Goal: Transaction & Acquisition: Subscribe to service/newsletter

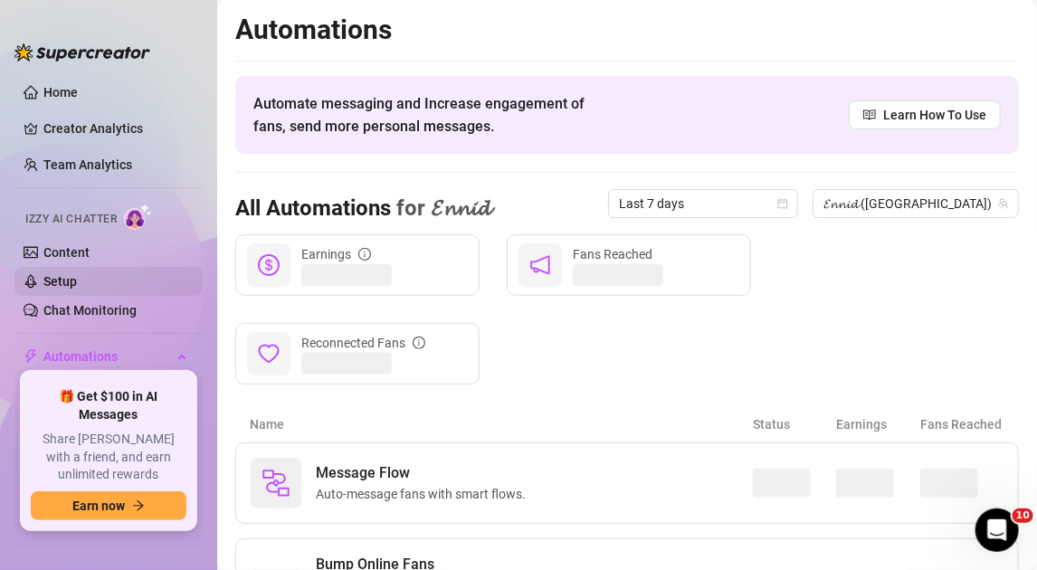
click at [64, 277] on link "Setup" at bounding box center [59, 281] width 33 height 14
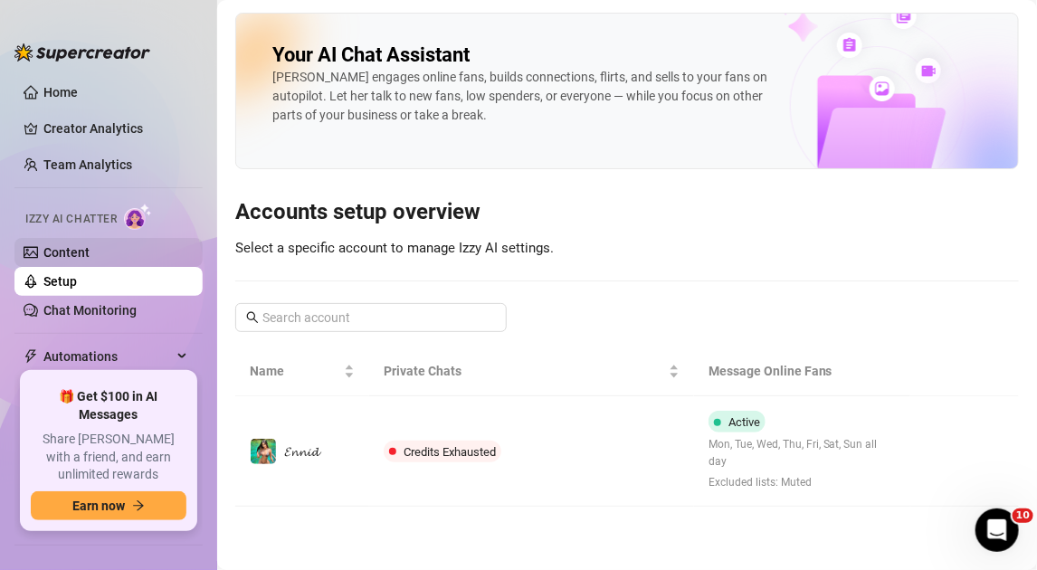
click at [80, 260] on link "Content" at bounding box center [66, 252] width 46 height 14
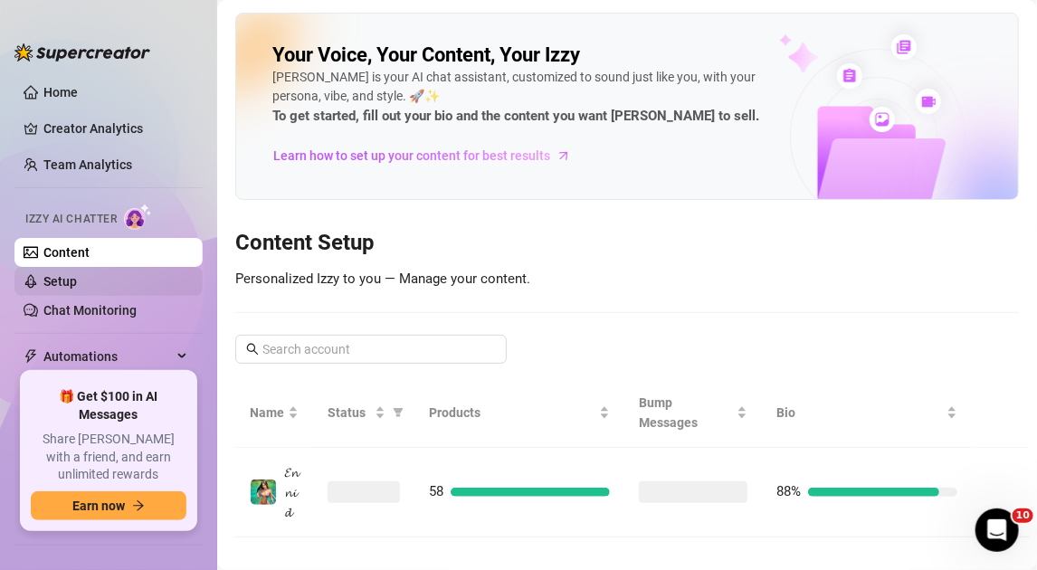
click at [77, 289] on link "Setup" at bounding box center [59, 281] width 33 height 14
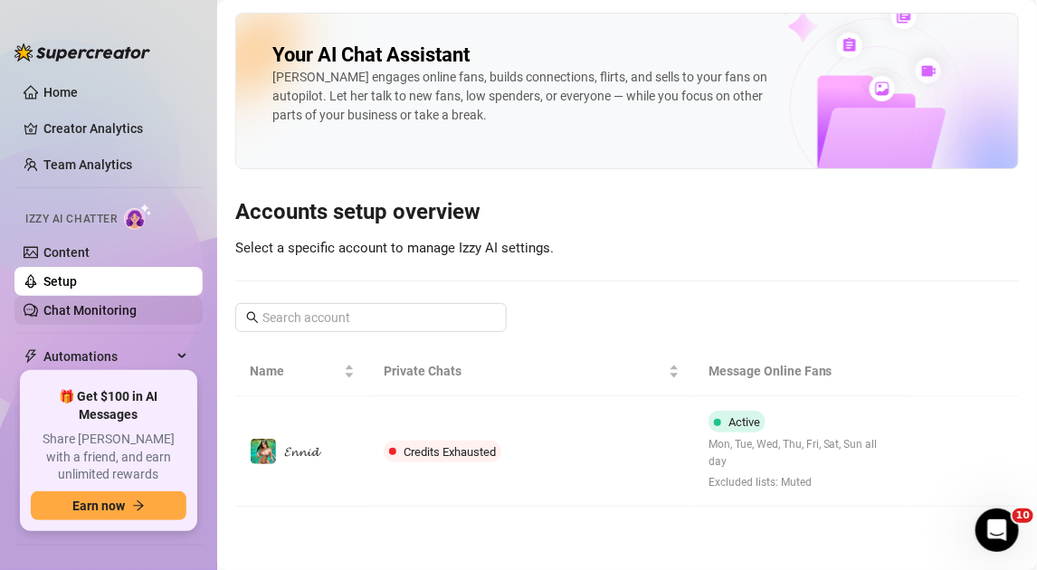
click at [103, 308] on link "Chat Monitoring" at bounding box center [89, 310] width 93 height 14
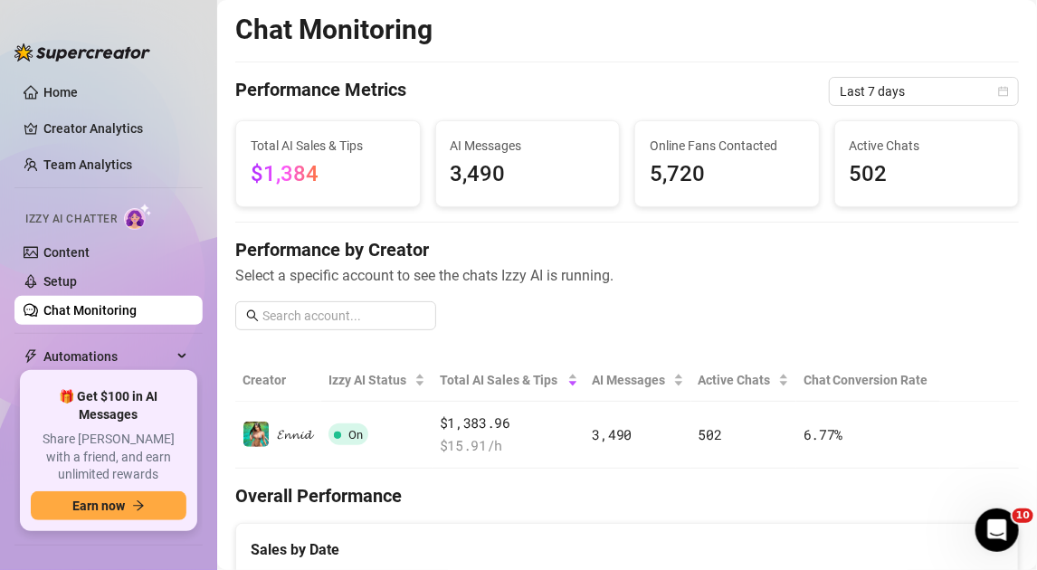
click at [139, 365] on ul "Home Creator Analytics Team Analytics Izzy AI Chatter Content Setup Chat Monito…" at bounding box center [108, 218] width 188 height 294
click at [130, 365] on span "Automations" at bounding box center [107, 356] width 128 height 29
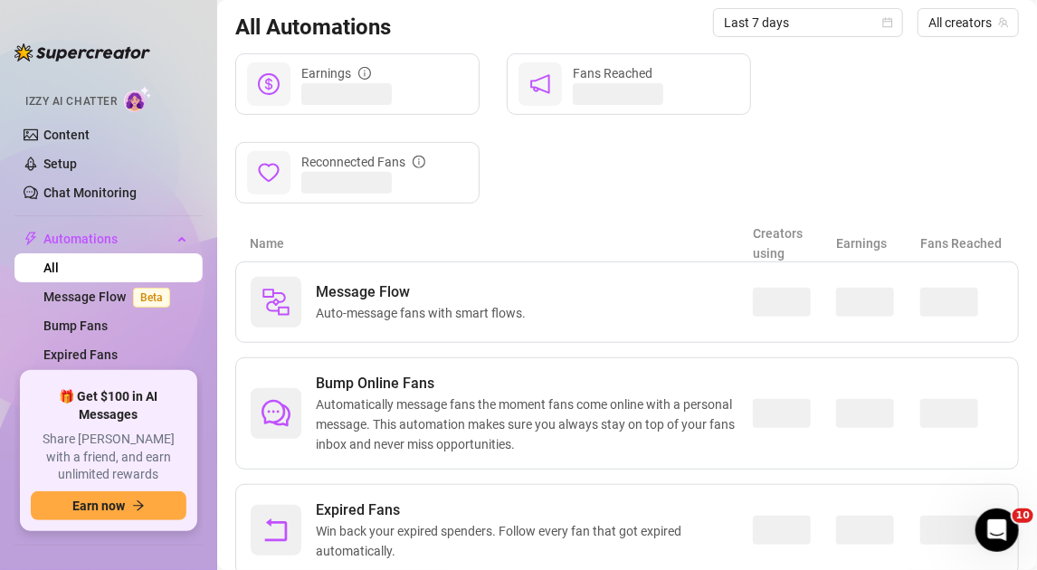
scroll to position [90, 0]
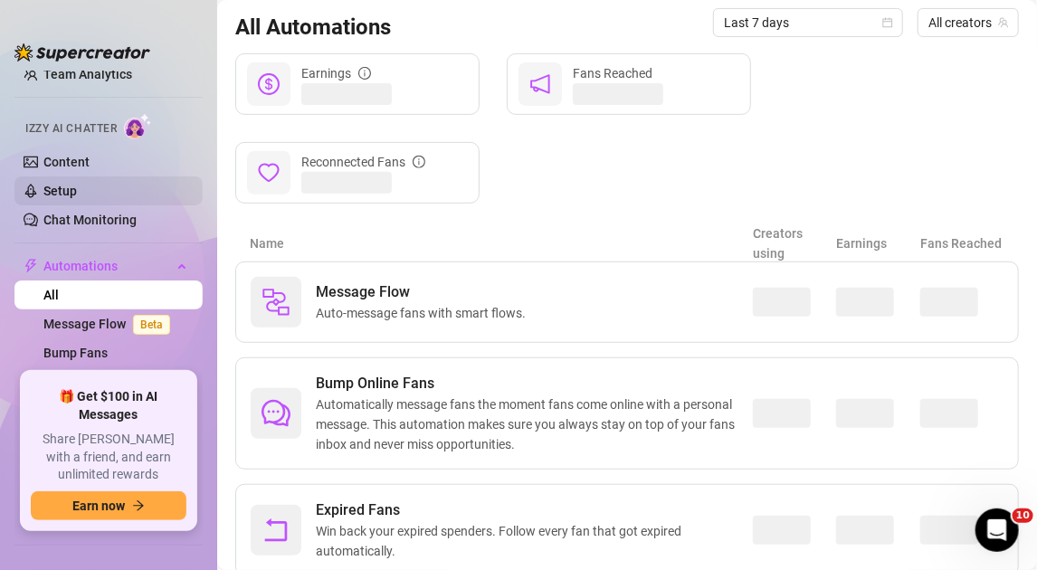
click at [67, 184] on link "Setup" at bounding box center [59, 191] width 33 height 14
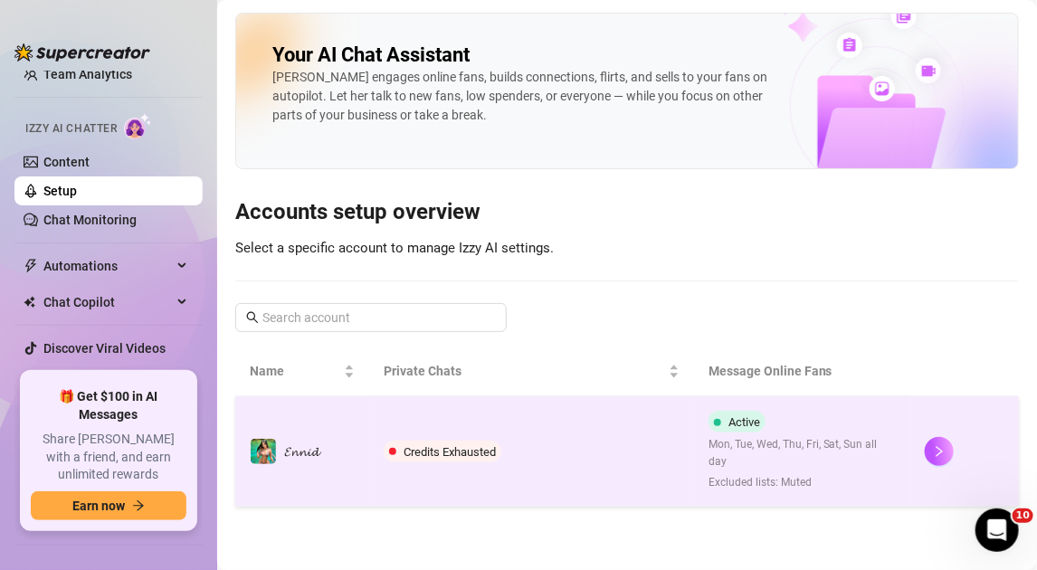
click at [465, 448] on span "Credits Exhausted" at bounding box center [449, 452] width 92 height 14
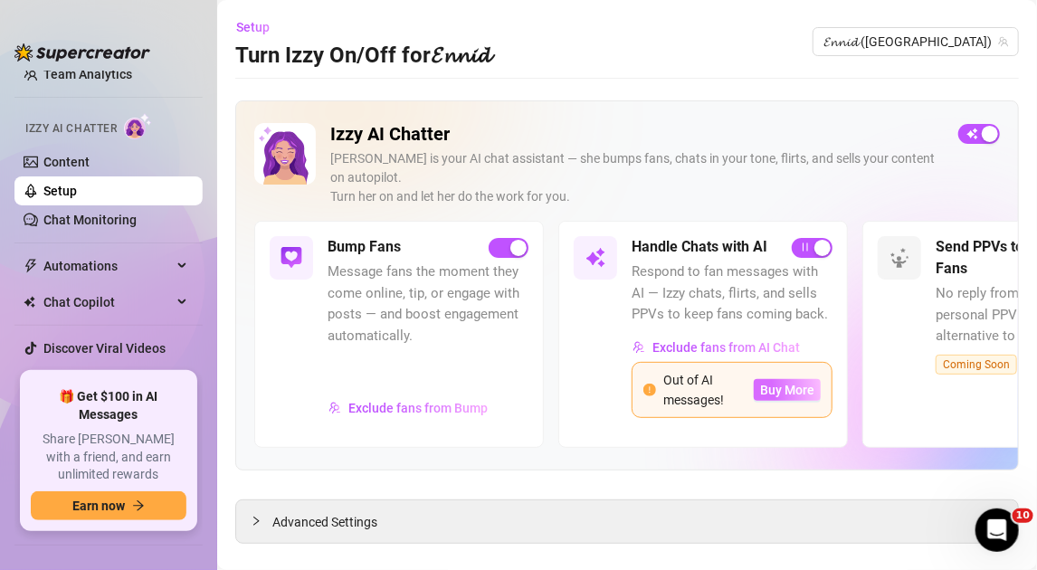
click at [771, 391] on span "Buy More" at bounding box center [787, 390] width 54 height 14
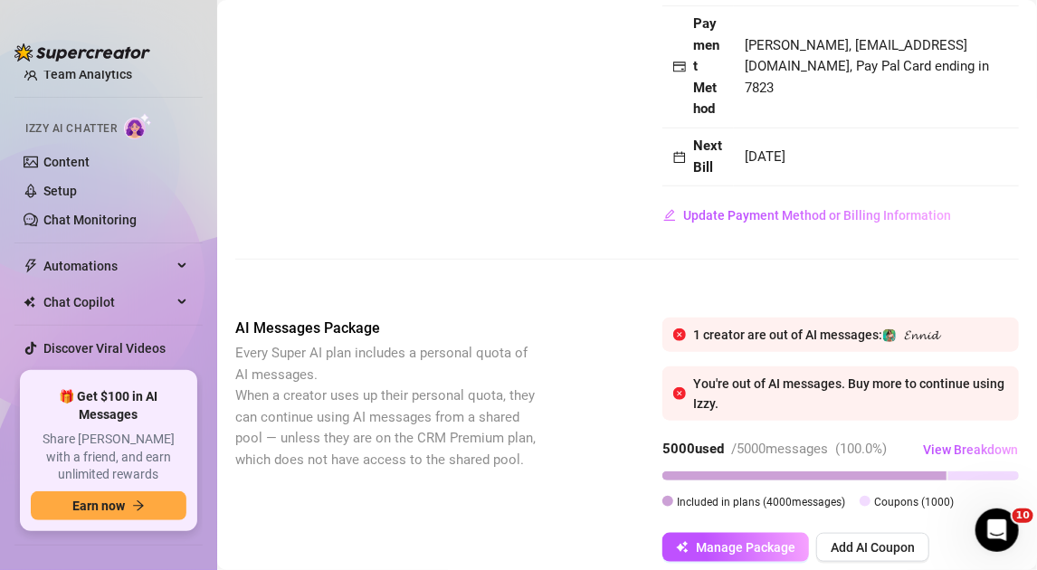
scroll to position [543, 0]
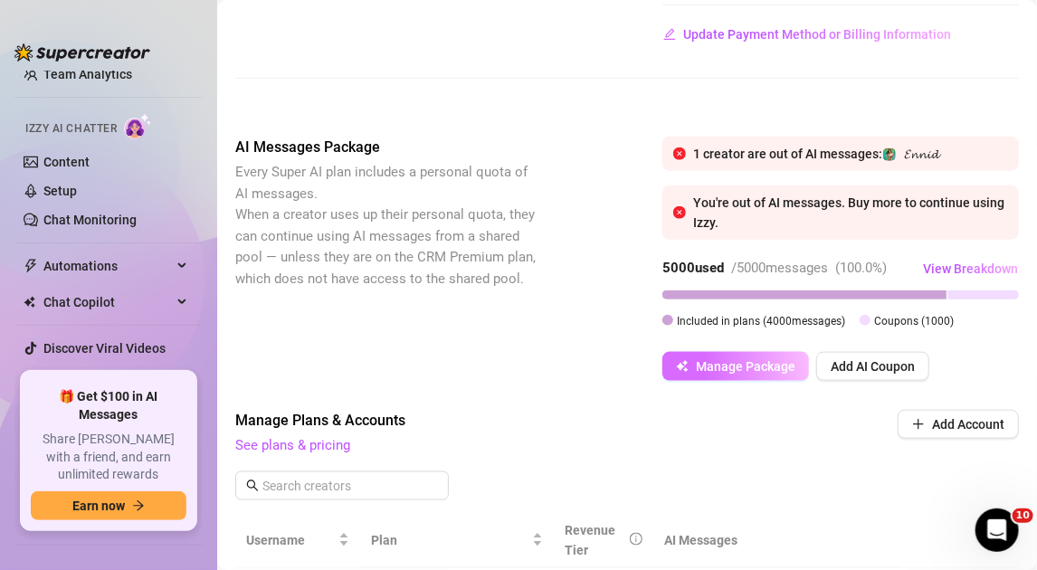
click at [767, 374] on span "Manage Package" at bounding box center [745, 366] width 99 height 14
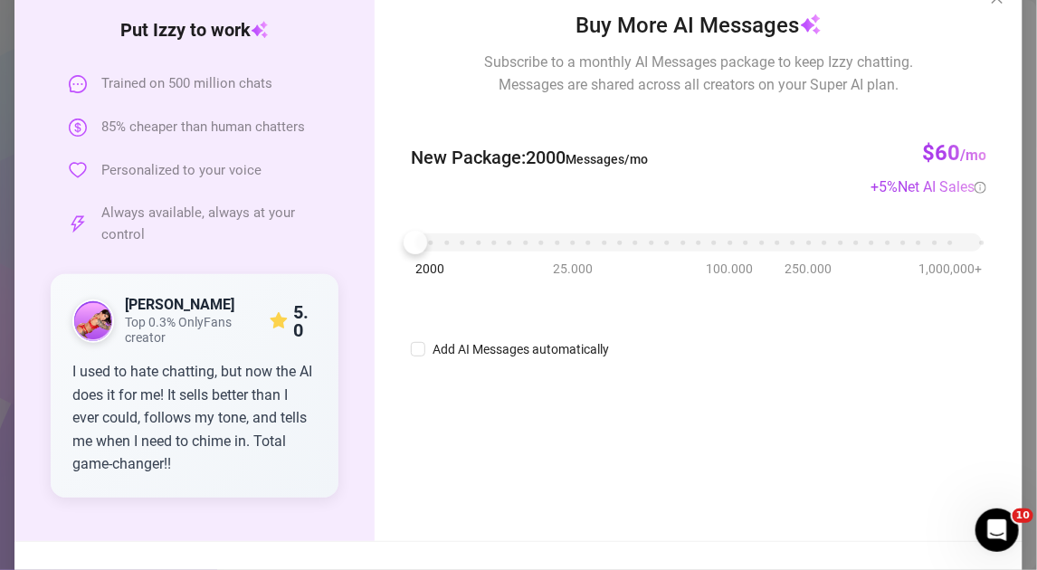
scroll to position [90, 0]
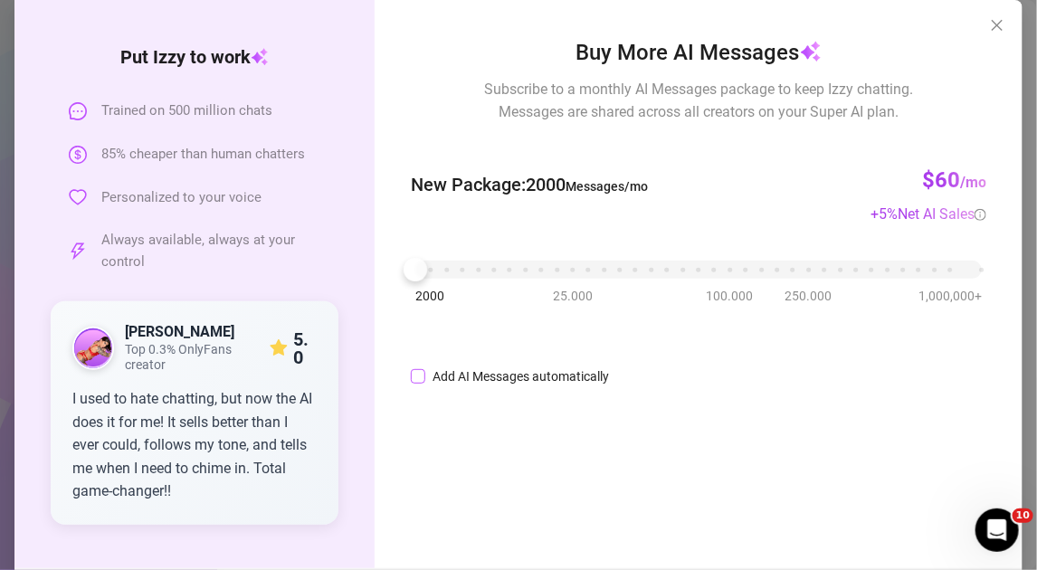
click at [498, 377] on div "Add AI Messages automatically" at bounding box center [520, 376] width 176 height 20
click at [425, 377] on input "Add AI Messages automatically" at bounding box center [418, 376] width 14 height 14
checkbox input "true"
drag, startPoint x: 455, startPoint y: 276, endPoint x: 504, endPoint y: 279, distance: 48.9
click at [504, 279] on div "2000 25.000 100.000 250.000 1,000,000+" at bounding box center [698, 271] width 575 height 48
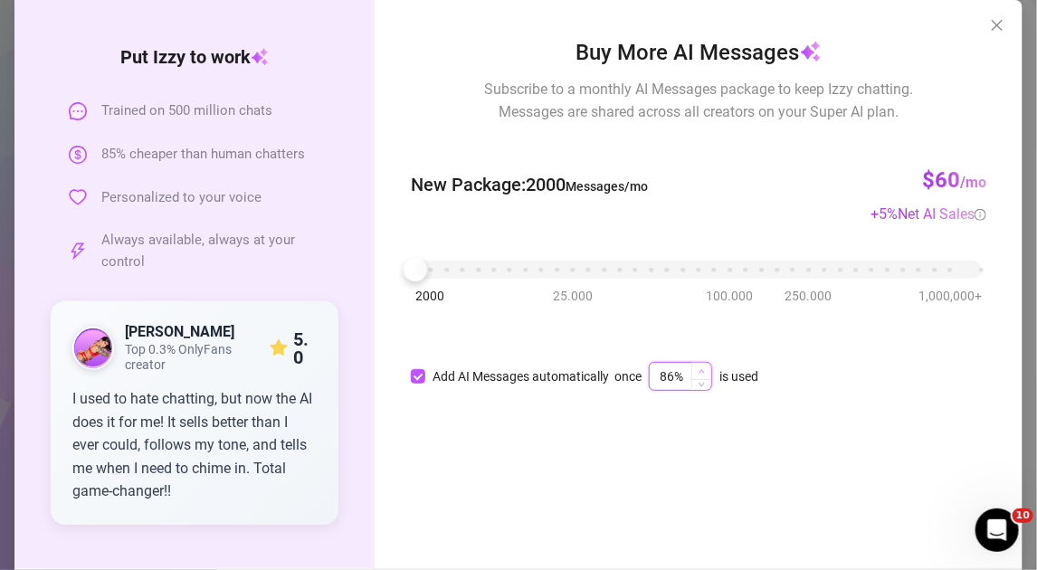
click at [702, 371] on span "Increase Value" at bounding box center [701, 371] width 20 height 16
click at [696, 365] on span "Increase Value" at bounding box center [701, 371] width 20 height 16
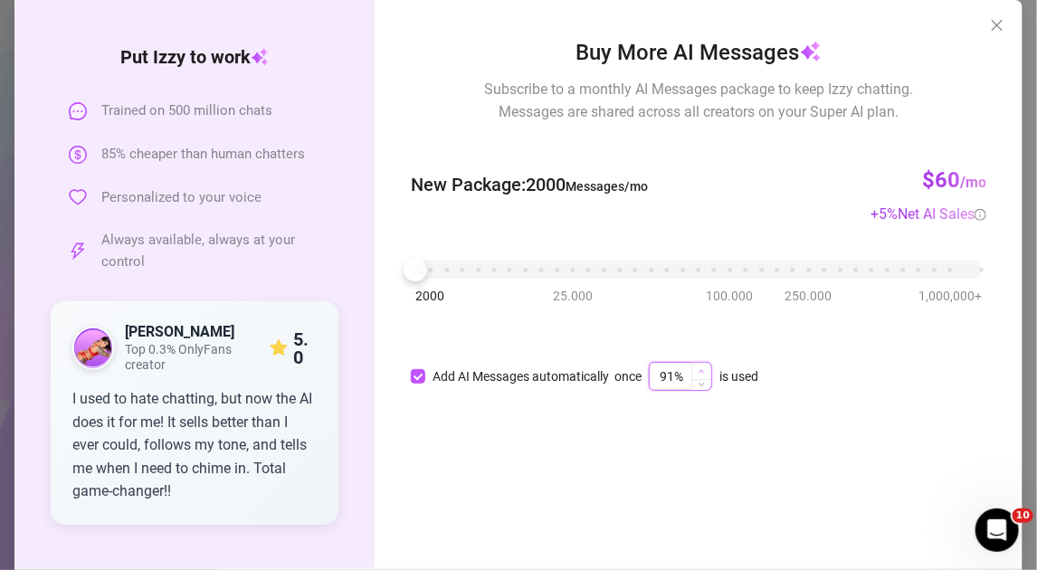
click at [696, 365] on span "Increase Value" at bounding box center [701, 371] width 20 height 16
type input "95%"
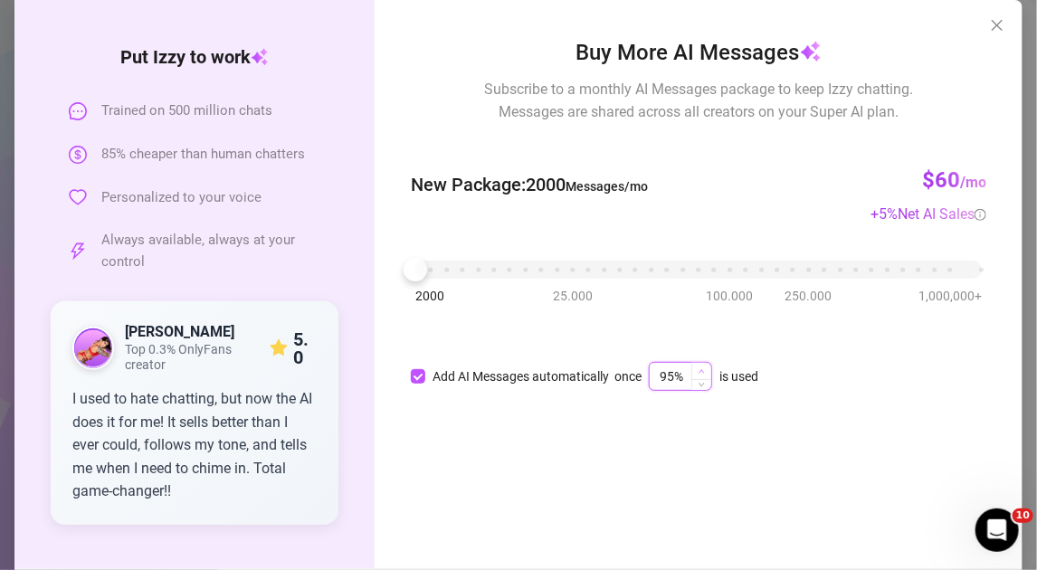
click at [696, 365] on span "Increase Value" at bounding box center [701, 371] width 20 height 16
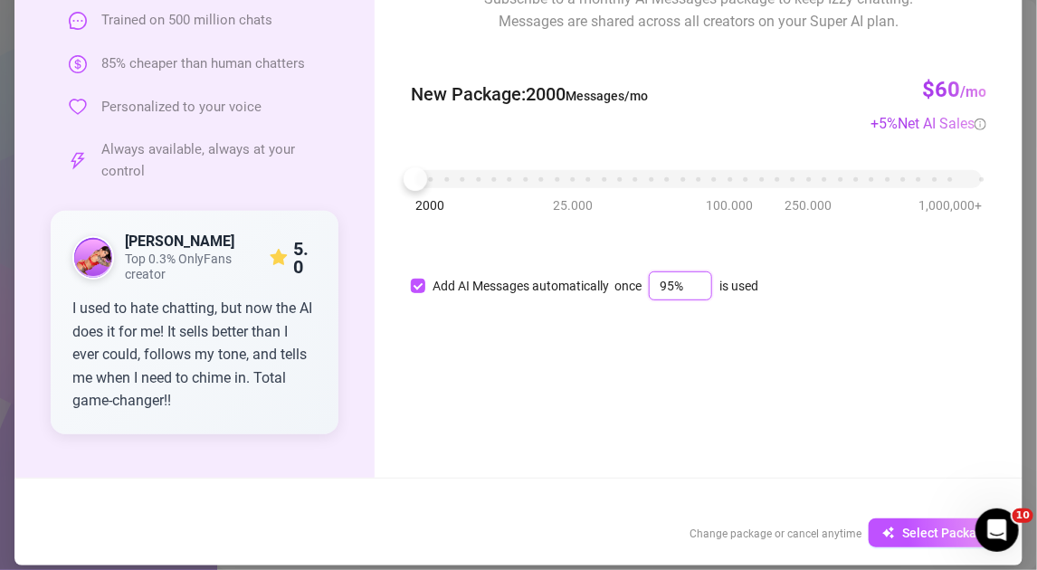
scroll to position [197, 0]
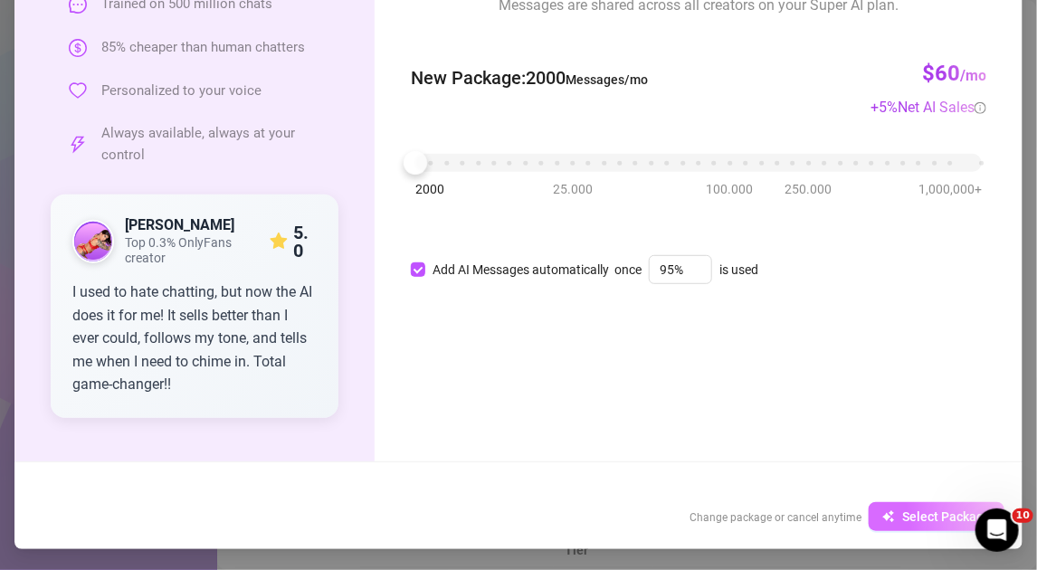
click at [907, 509] on span "Select Package" at bounding box center [946, 516] width 89 height 14
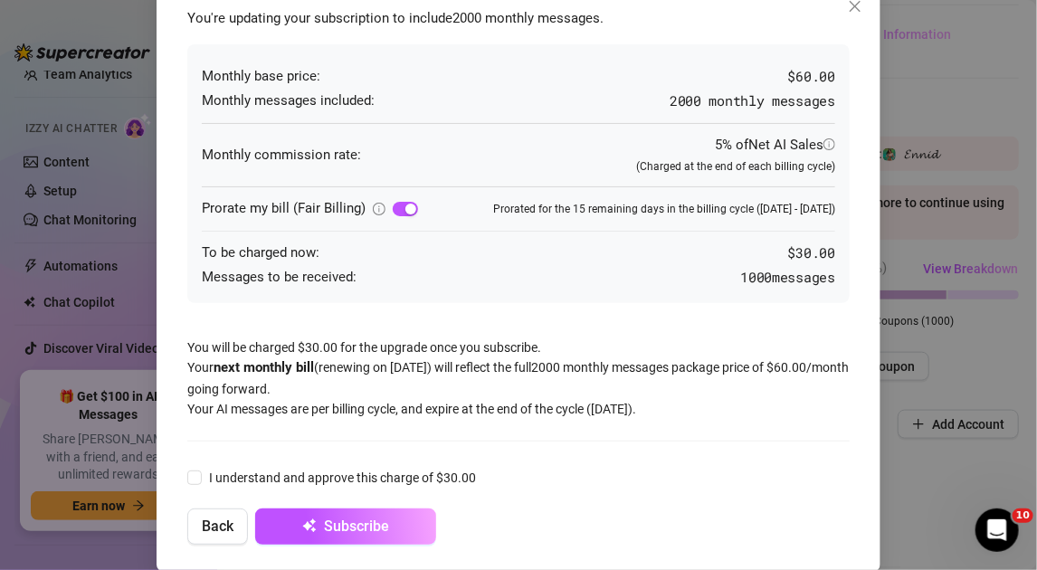
scroll to position [58, 0]
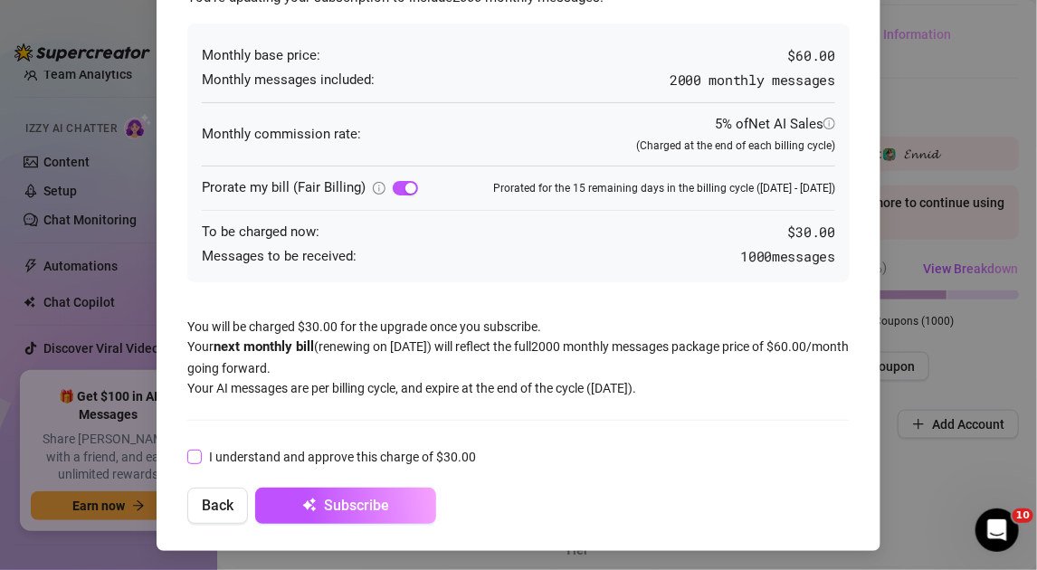
click at [321, 456] on span "I understand and approve this charge of $30.00" at bounding box center [342, 457] width 281 height 20
click at [200, 456] on input "I understand and approve this charge of $30.00" at bounding box center [193, 456] width 13 height 13
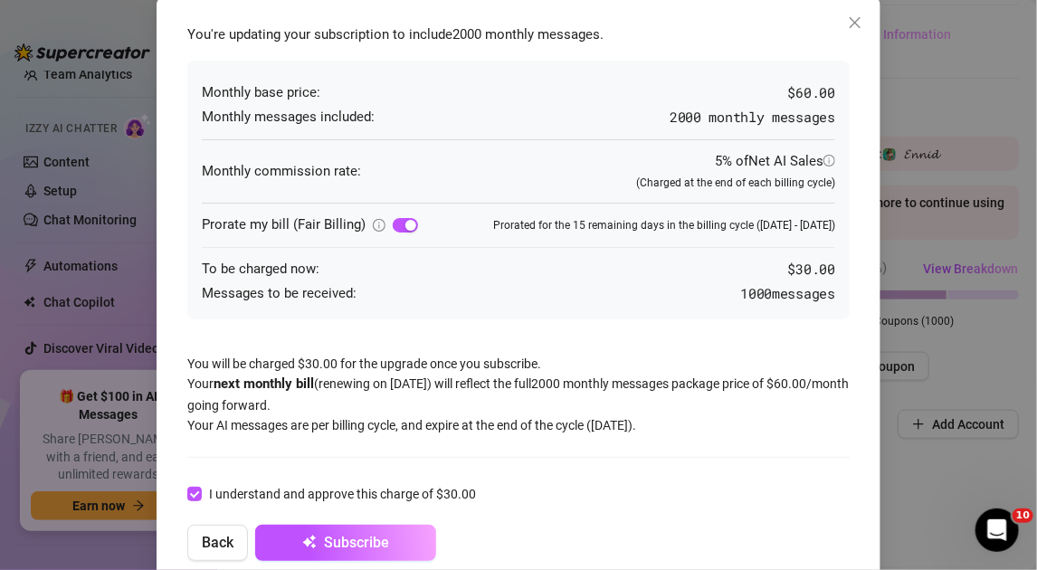
scroll to position [0, 0]
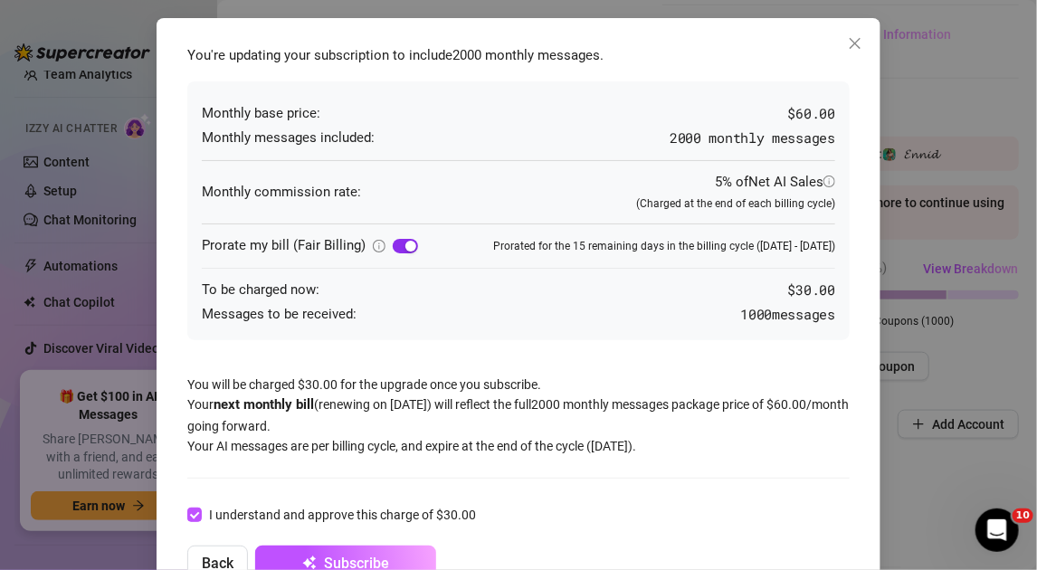
click at [393, 242] on span "button" at bounding box center [405, 246] width 25 height 14
click at [395, 247] on div "button" at bounding box center [399, 246] width 11 height 11
click at [286, 516] on span "I understand and approve this charge of $30.00" at bounding box center [342, 515] width 281 height 20
click at [200, 516] on input "I understand and approve this charge of $30.00" at bounding box center [193, 513] width 13 height 13
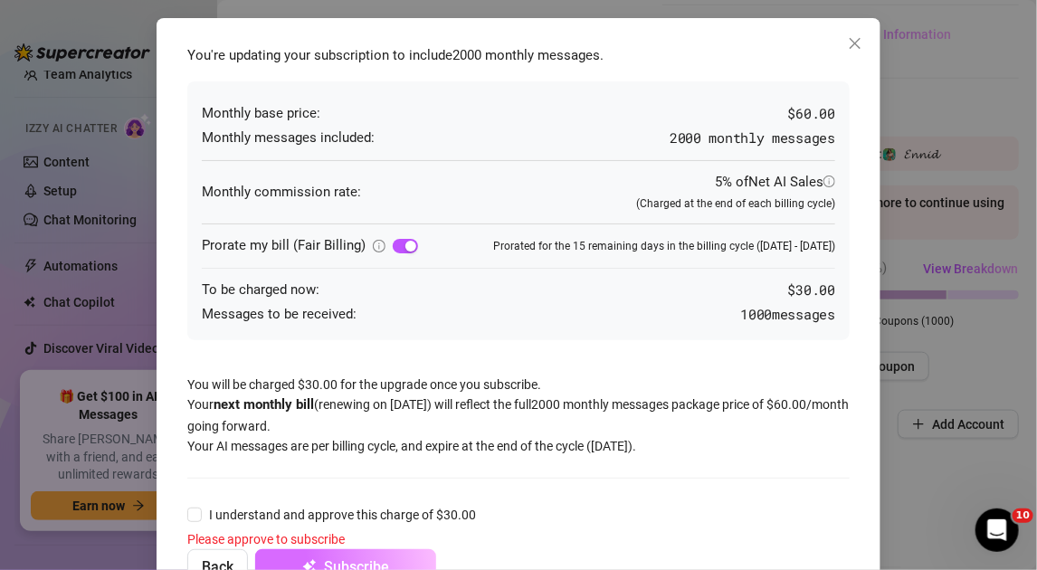
scroll to position [62, 0]
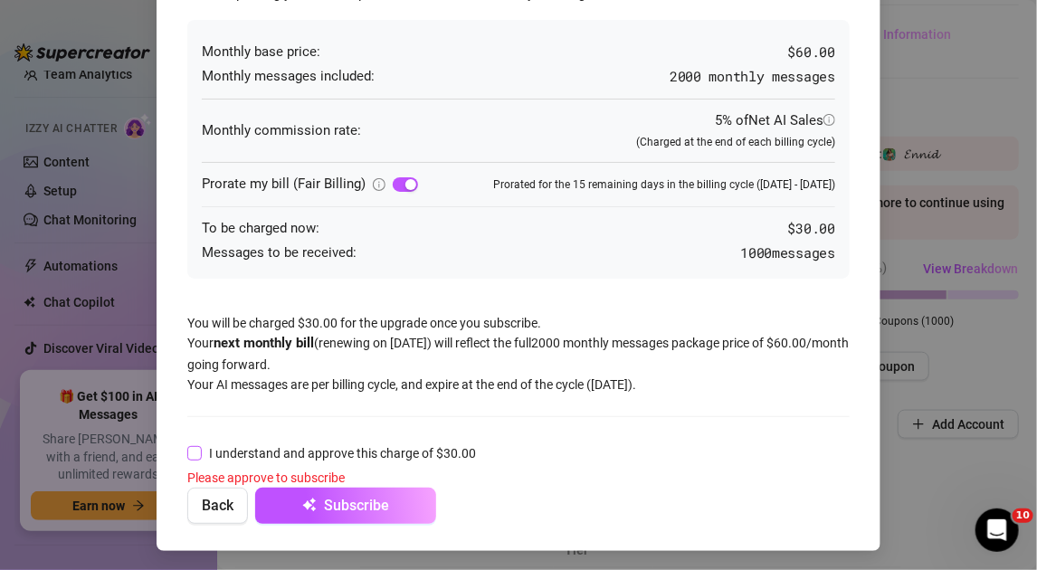
click at [279, 459] on span "I understand and approve this charge of $30.00" at bounding box center [342, 453] width 281 height 20
click at [200, 459] on input "I understand and approve this charge of $30.00" at bounding box center [193, 452] width 13 height 13
checkbox input "true"
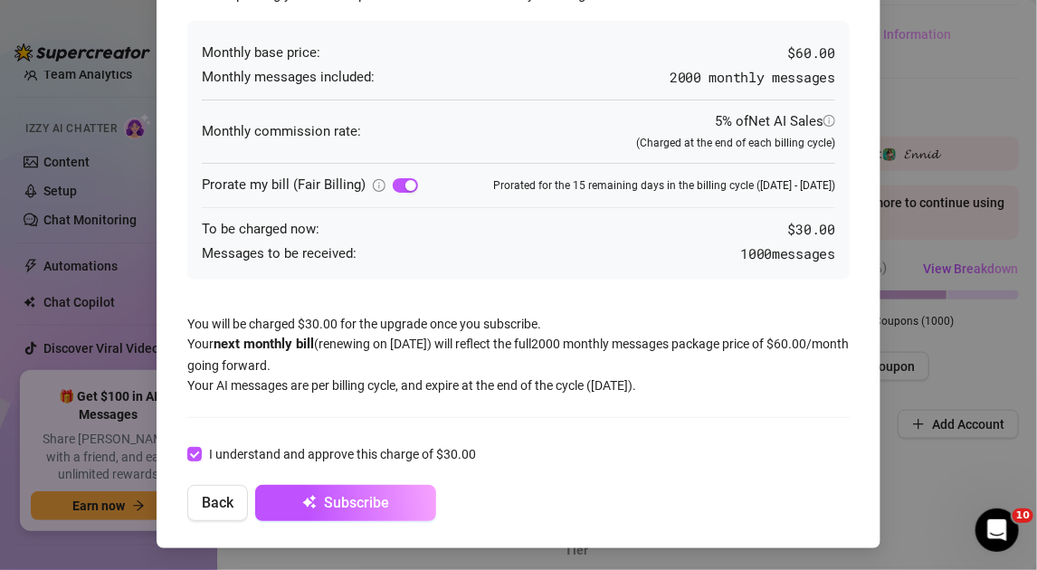
scroll to position [58, 0]
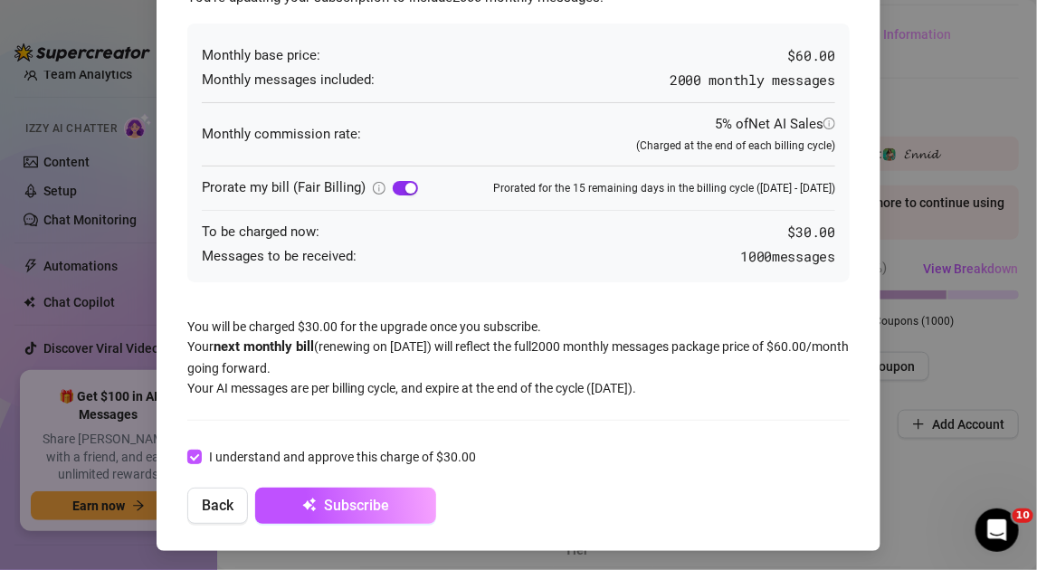
click at [396, 181] on span "button" at bounding box center [405, 188] width 25 height 14
click at [395, 191] on span "button" at bounding box center [405, 188] width 25 height 14
click at [363, 516] on button "Subscribe" at bounding box center [345, 506] width 181 height 36
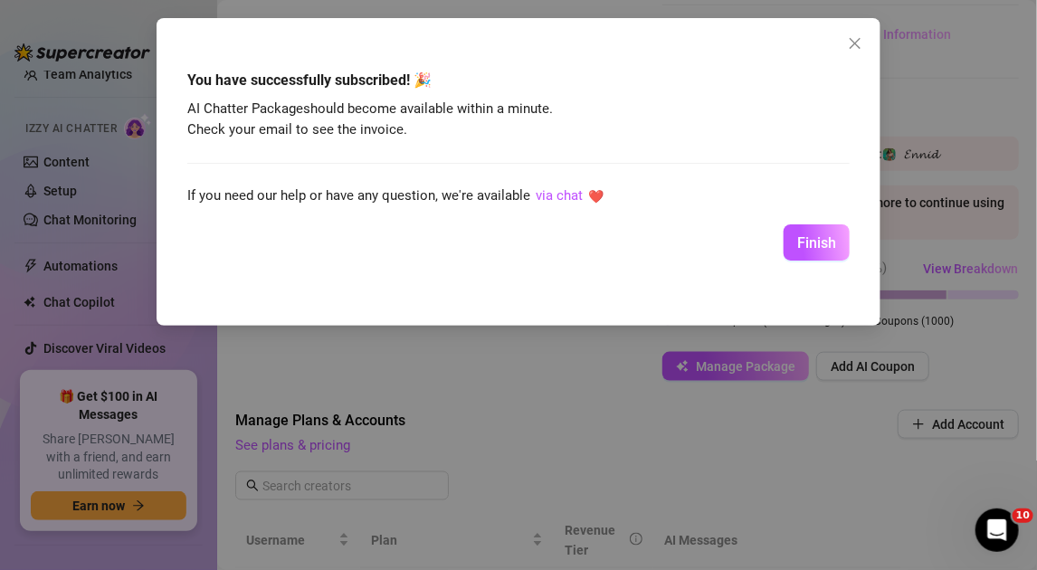
click at [825, 216] on div at bounding box center [518, 215] width 662 height 18
click at [788, 233] on button "Finish" at bounding box center [816, 242] width 66 height 36
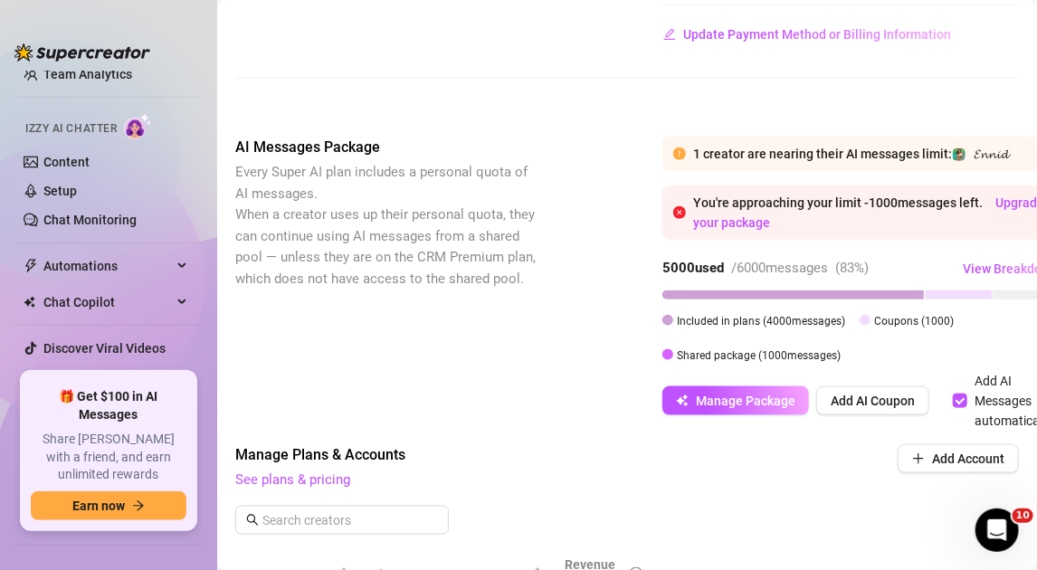
scroll to position [452, 0]
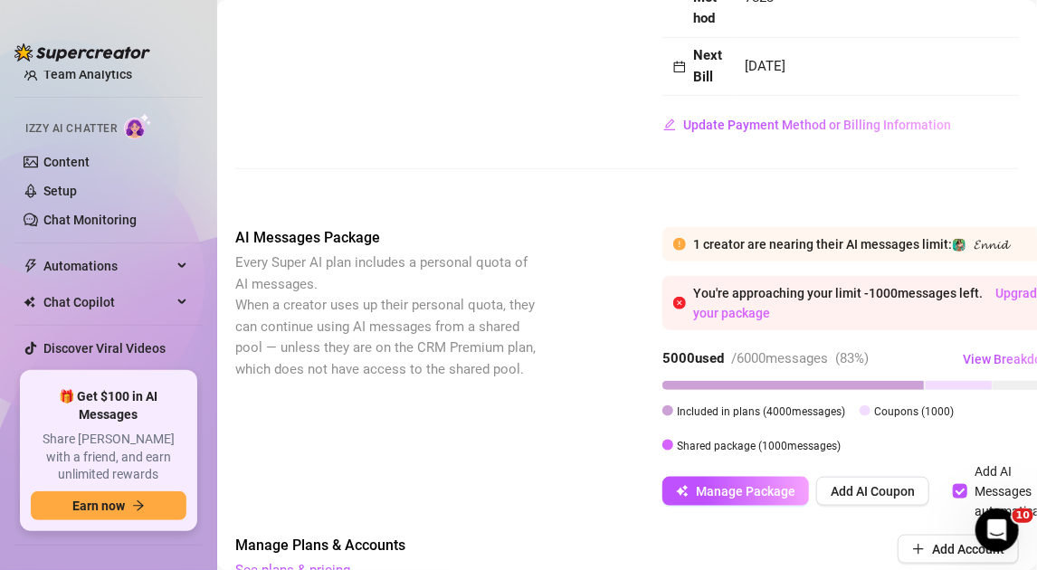
click at [1009, 316] on link "Upgrade your package" at bounding box center [868, 303] width 351 height 34
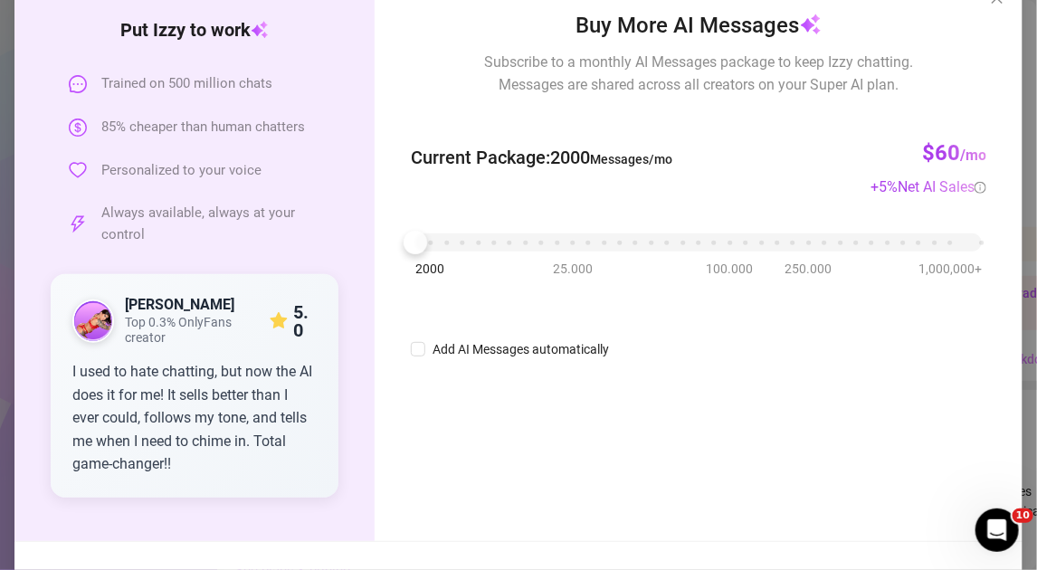
scroll to position [181, 0]
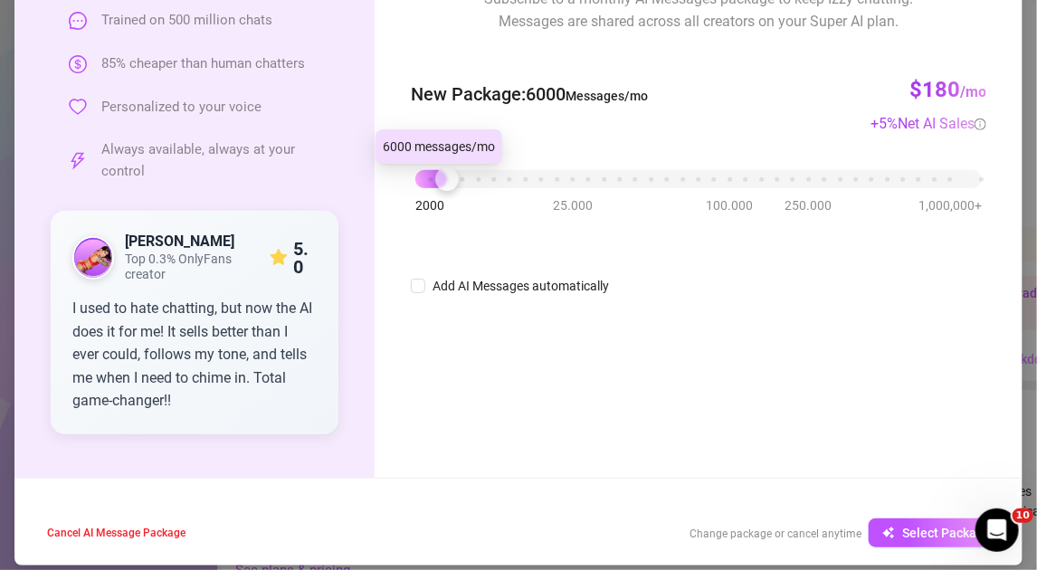
drag, startPoint x: 427, startPoint y: 186, endPoint x: 449, endPoint y: 185, distance: 21.8
click at [449, 185] on div at bounding box center [698, 179] width 566 height 18
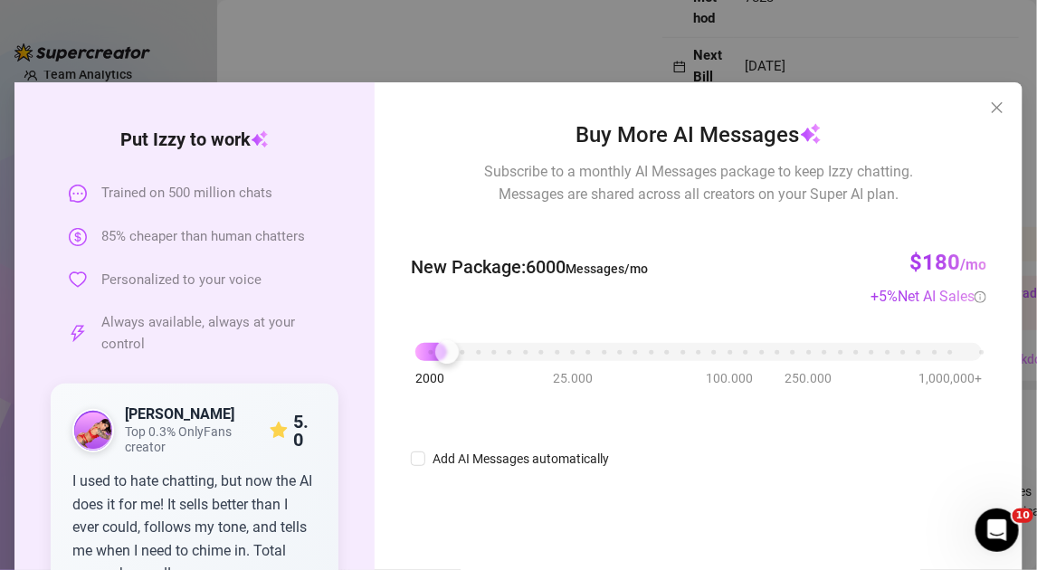
scroll to position [0, 0]
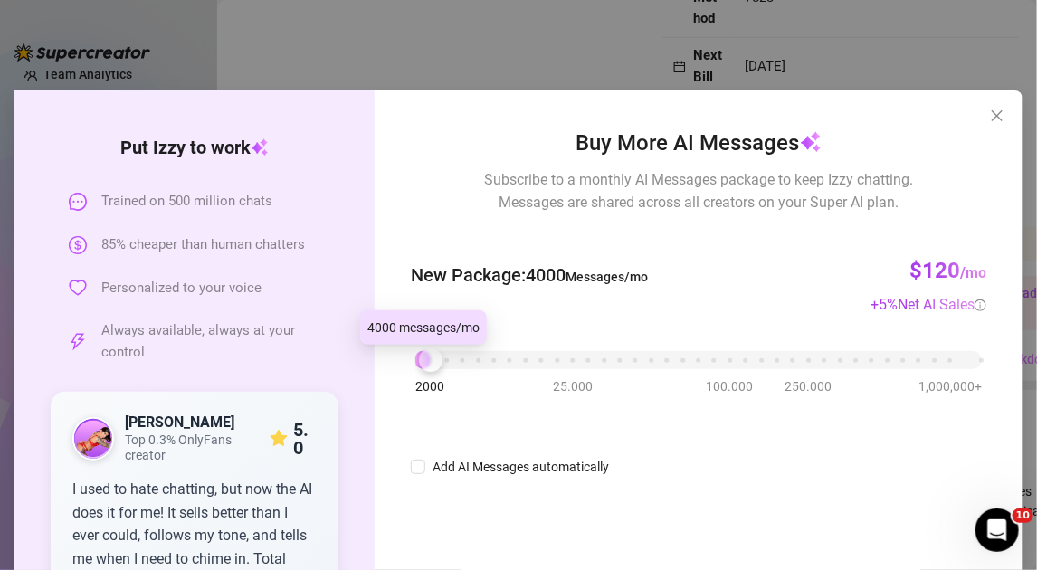
drag, startPoint x: 431, startPoint y: 354, endPoint x: 419, endPoint y: 359, distance: 13.0
click at [419, 359] on div at bounding box center [431, 360] width 24 height 24
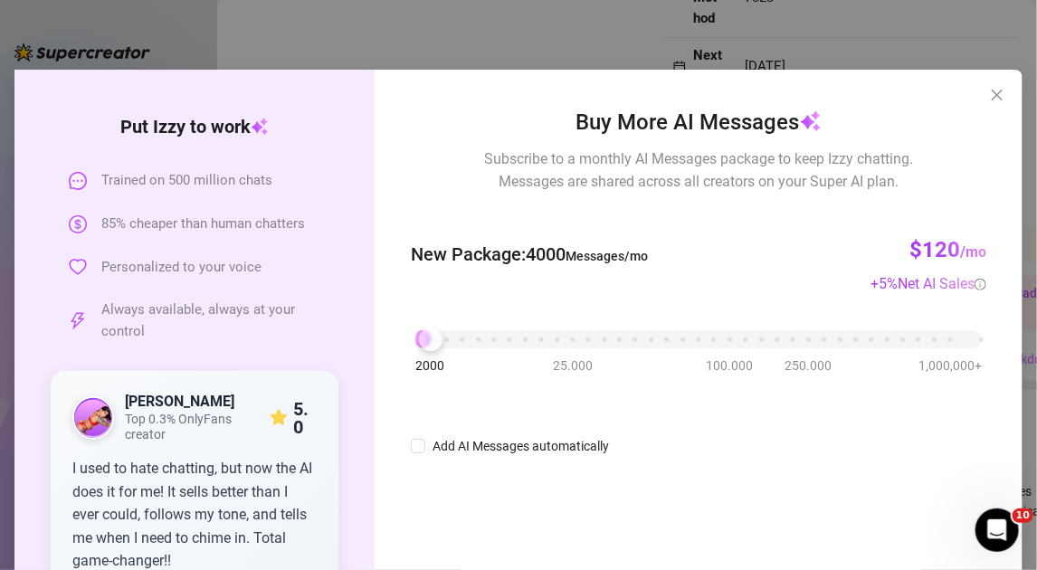
scroll to position [16, 0]
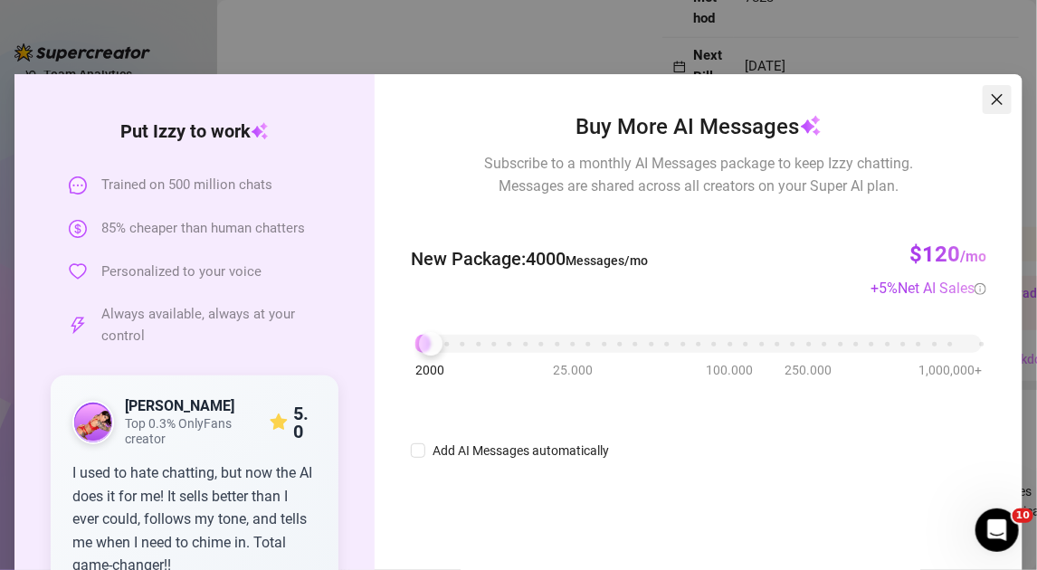
click at [990, 104] on icon "close" at bounding box center [997, 99] width 14 height 14
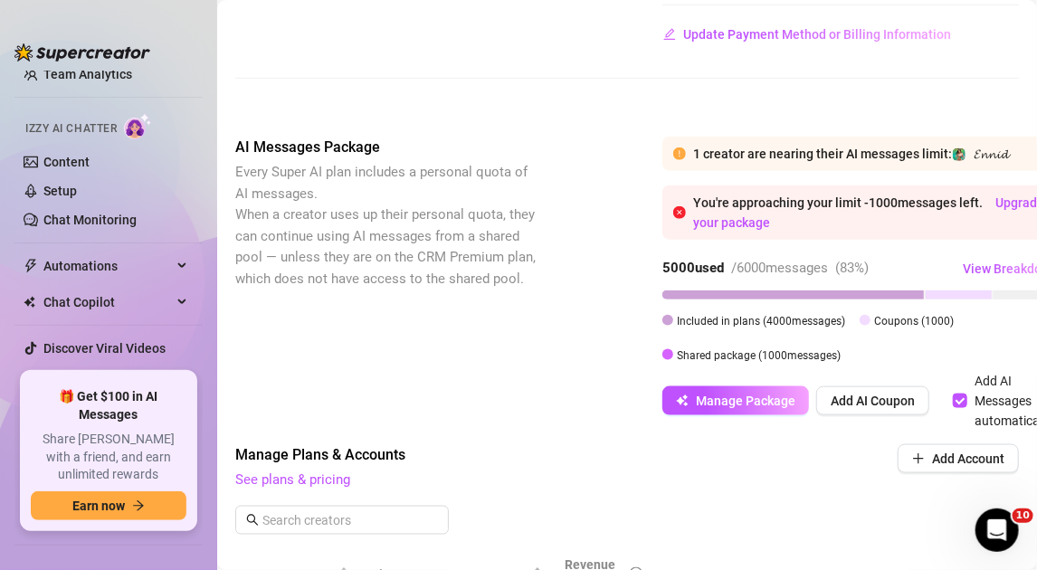
scroll to position [724, 0]
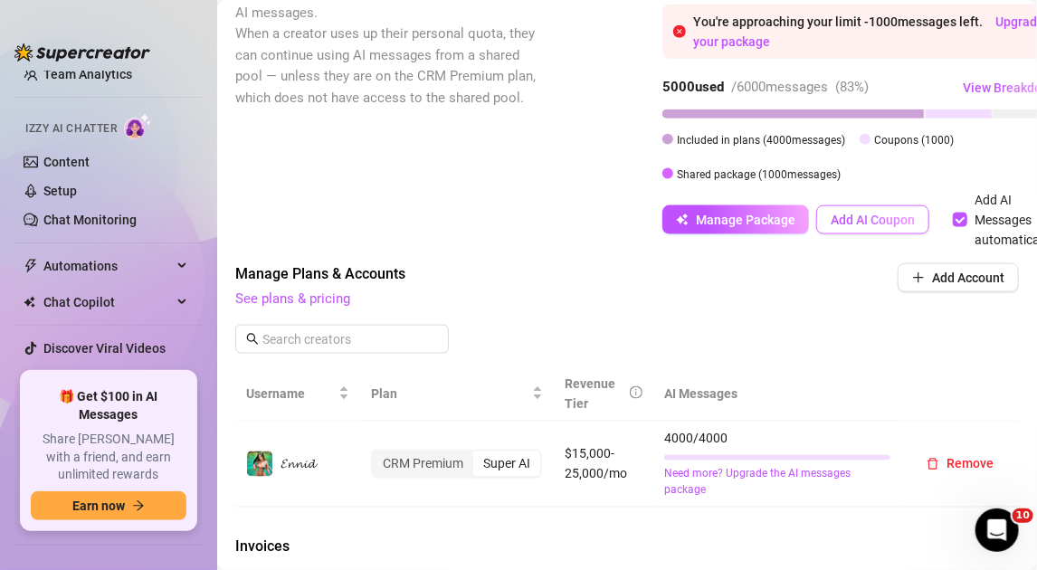
click at [886, 227] on span "Add AI Coupon" at bounding box center [872, 220] width 84 height 14
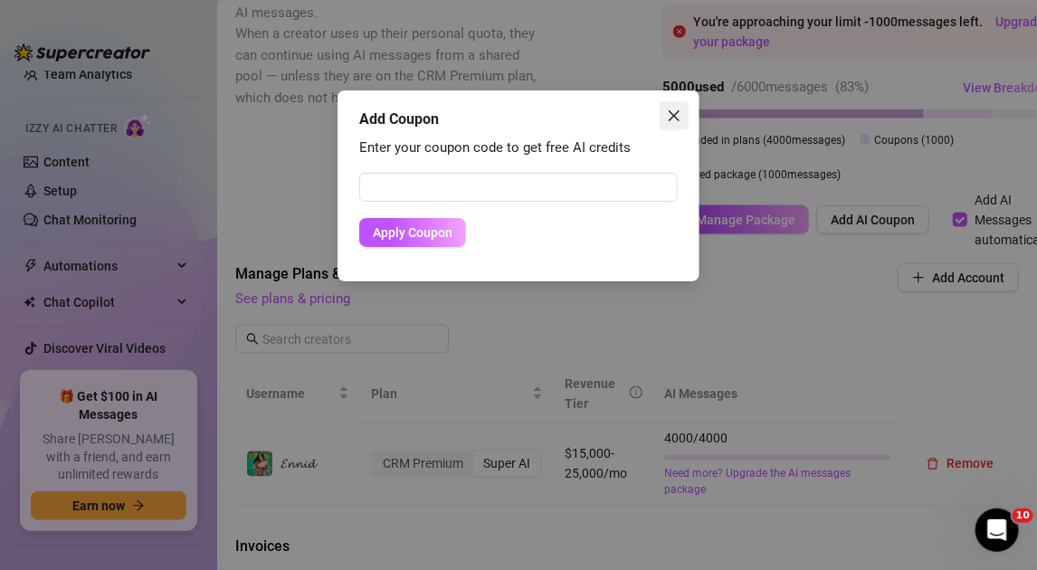
click at [688, 109] on span "Close" at bounding box center [673, 116] width 29 height 14
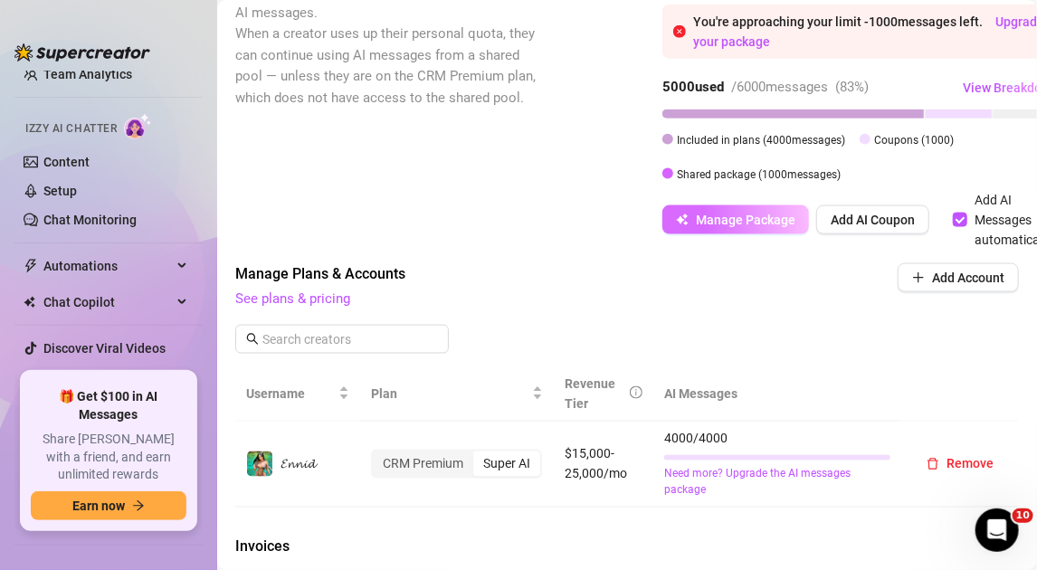
click at [720, 227] on span "Manage Package" at bounding box center [745, 220] width 99 height 14
checkbox input "true"
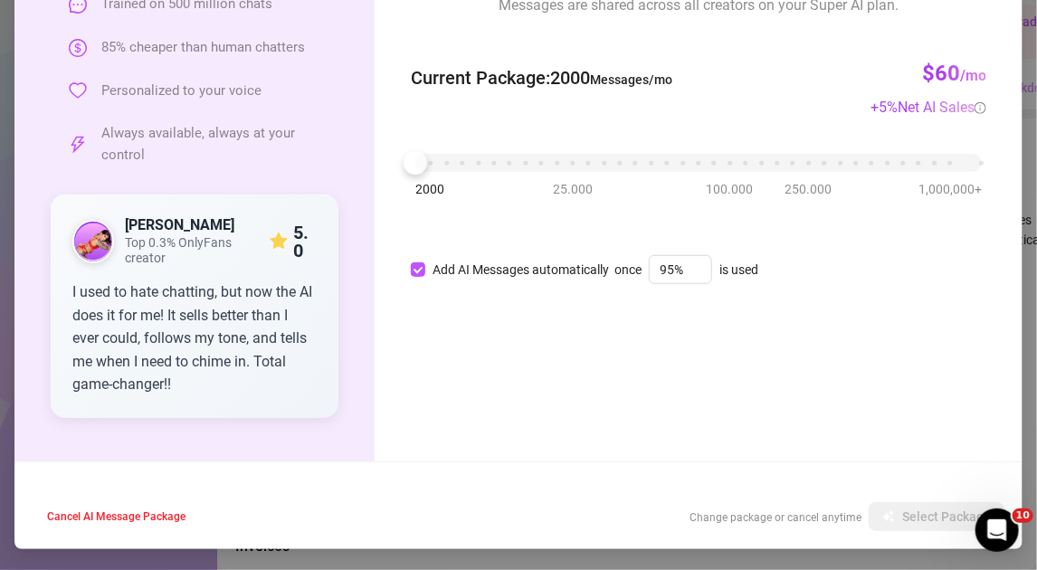
scroll to position [16, 0]
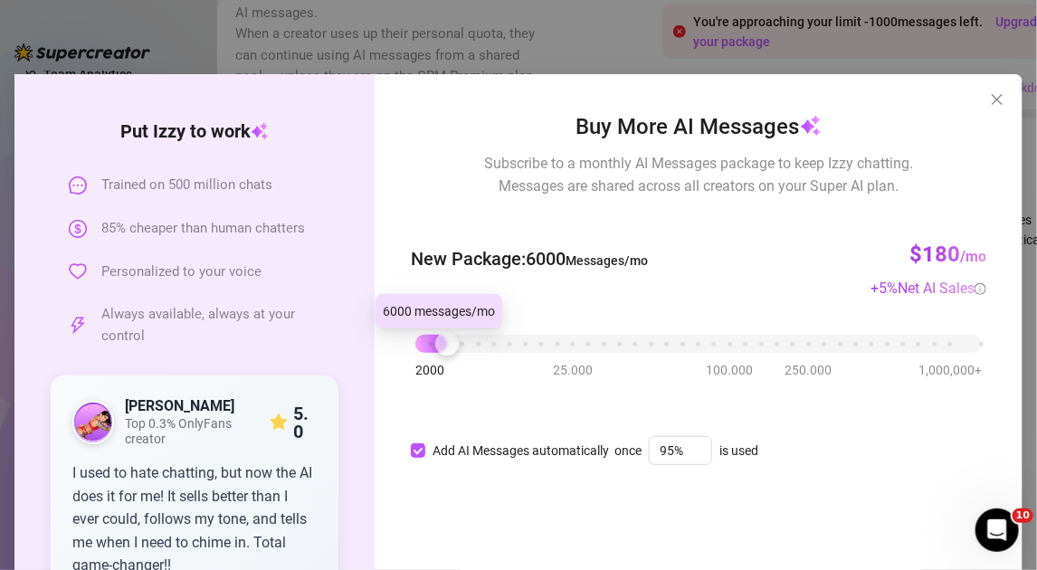
drag, startPoint x: 422, startPoint y: 349, endPoint x: 439, endPoint y: 407, distance: 60.1
click at [439, 407] on div "Buy More AI Messages Subscribe to a monthly AI Messages package to keep Izzy ch…" at bounding box center [698, 285] width 575 height 351
click at [980, 84] on div "Buy More AI Messages Subscribe to a monthly AI Messages package to keep Izzy ch…" at bounding box center [698, 358] width 648 height 568
click at [992, 109] on button "Close" at bounding box center [996, 99] width 29 height 29
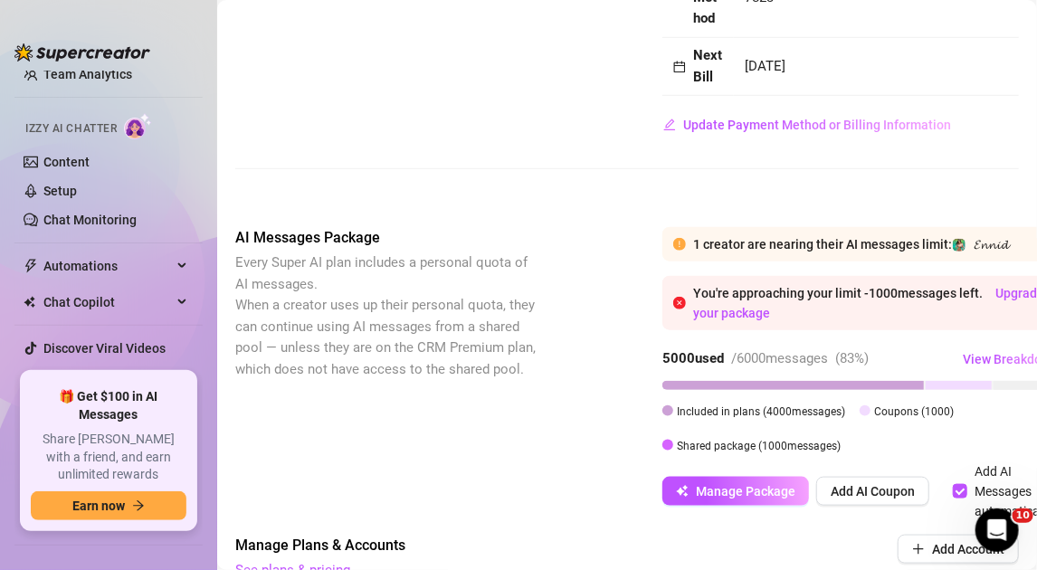
scroll to position [633, 0]
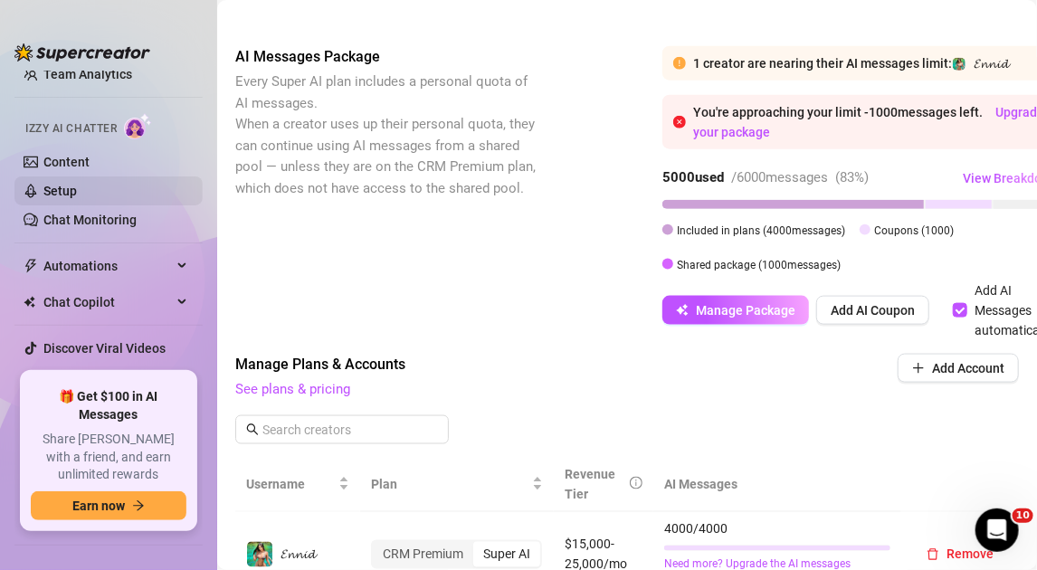
click at [77, 198] on link "Setup" at bounding box center [59, 191] width 33 height 14
